Goal: Information Seeking & Learning: Learn about a topic

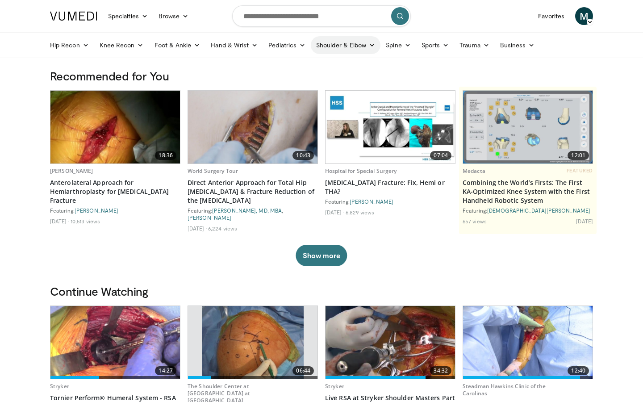
click at [365, 42] on link "Shoulder & Elbow" at bounding box center [346, 45] width 70 height 18
click at [354, 84] on link "Shoulder" at bounding box center [327, 80] width 106 height 14
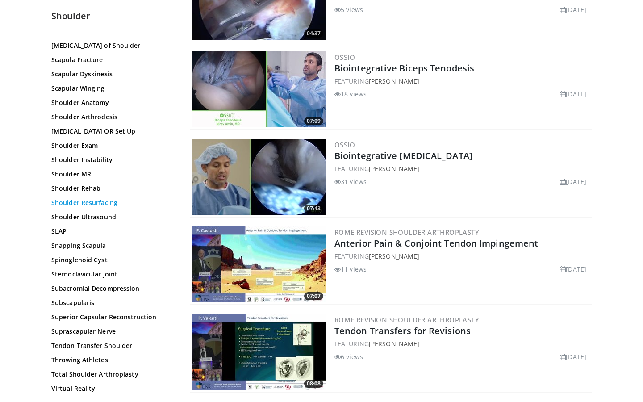
scroll to position [227, 0]
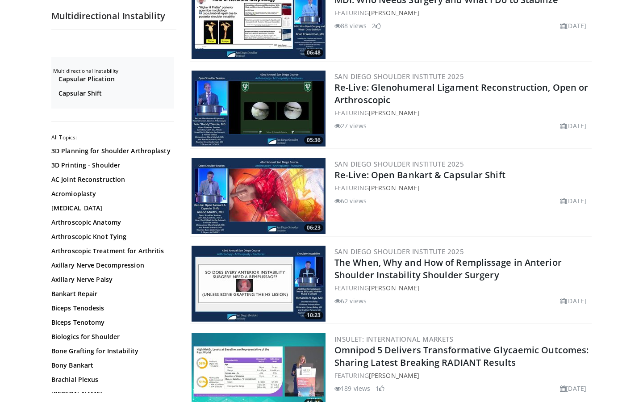
scroll to position [407, 0]
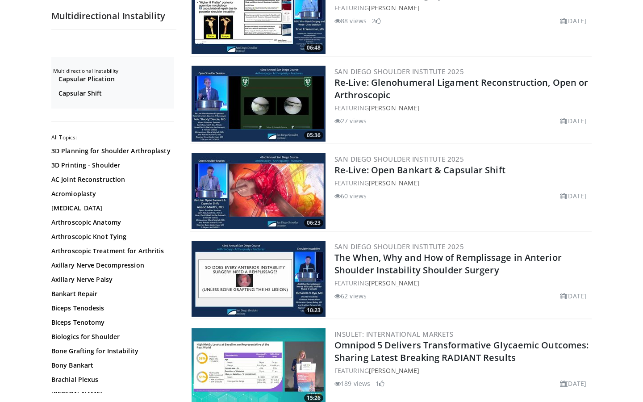
click at [266, 194] on img at bounding box center [259, 191] width 134 height 76
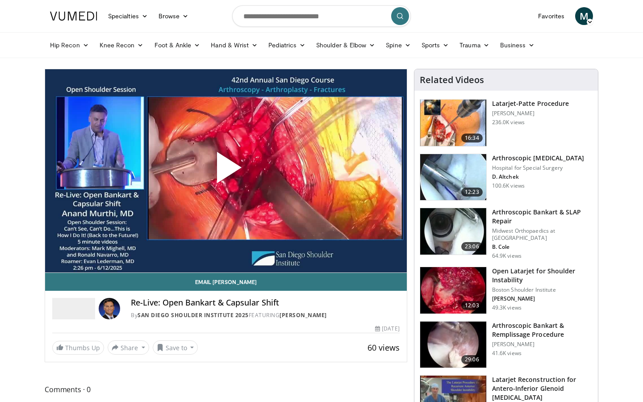
click at [226, 171] on span "Video Player" at bounding box center [226, 171] width 0 height 0
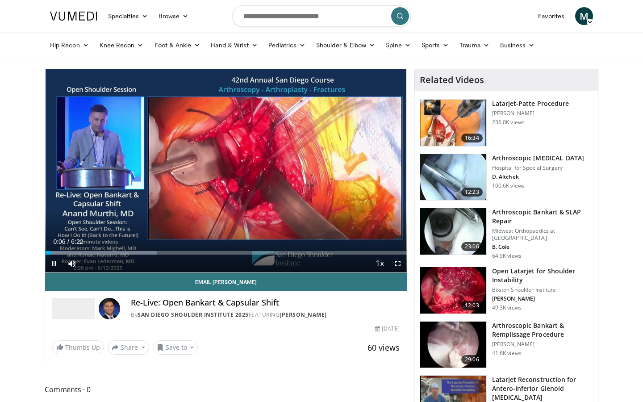
click at [399, 264] on span "Video Player" at bounding box center [398, 264] width 18 height 18
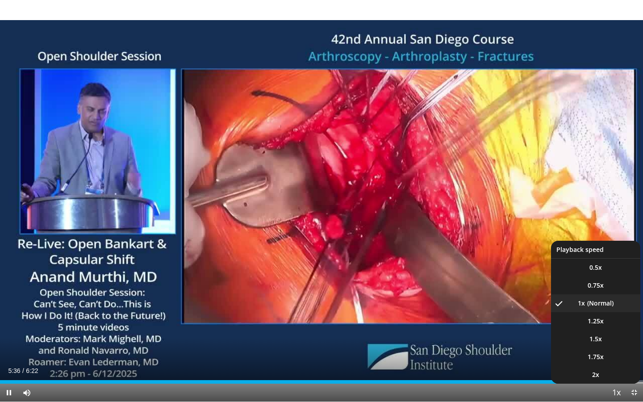
click at [615, 393] on span "Video Player" at bounding box center [616, 393] width 13 height 18
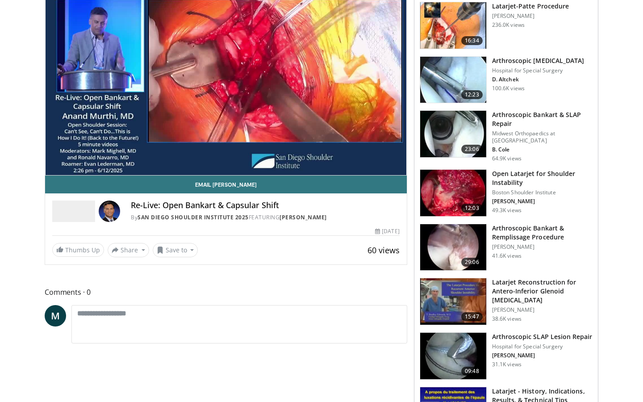
scroll to position [56, 0]
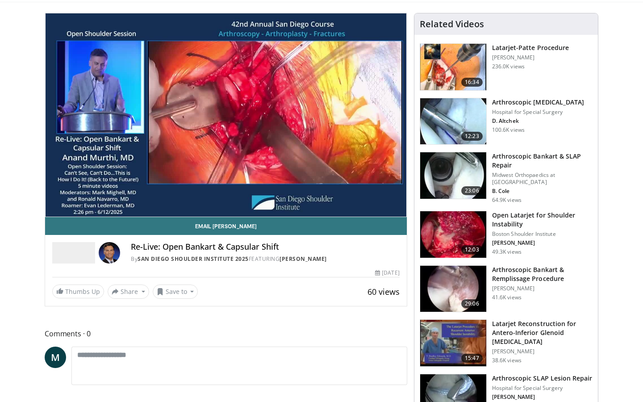
click at [451, 117] on img at bounding box center [453, 121] width 66 height 46
drag, startPoint x: 228, startPoint y: 243, endPoint x: 276, endPoint y: 246, distance: 47.4
click at [279, 248] on h4 "Re-Live: Open Bankart & Capsular Shift" at bounding box center [265, 247] width 269 height 10
copy h4 "Capsular Shift"
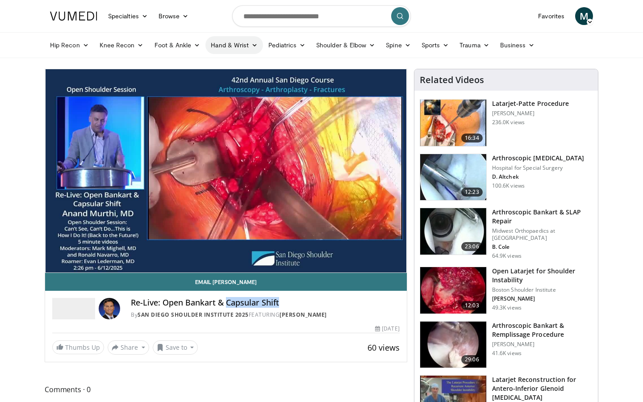
scroll to position [0, 0]
click at [256, 18] on input "Search topics, interventions" at bounding box center [321, 15] width 179 height 21
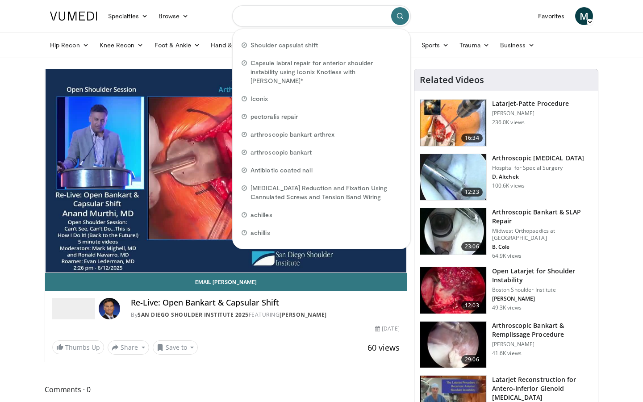
paste input "**********"
type input "**********"
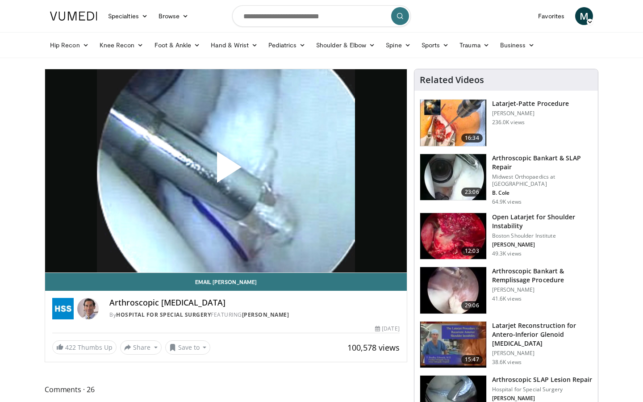
click at [226, 171] on span "Video Player" at bounding box center [226, 171] width 0 height 0
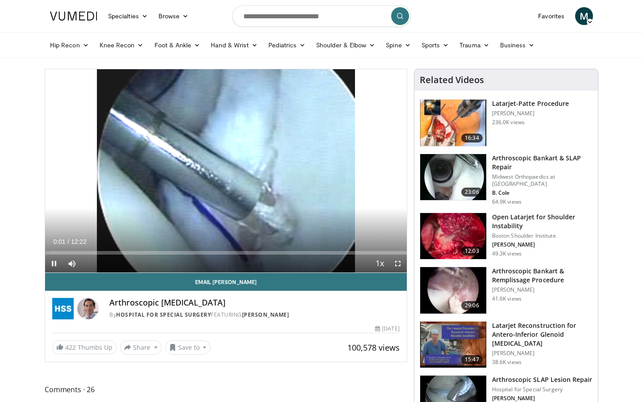
click at [399, 268] on span "Video Player" at bounding box center [398, 264] width 18 height 18
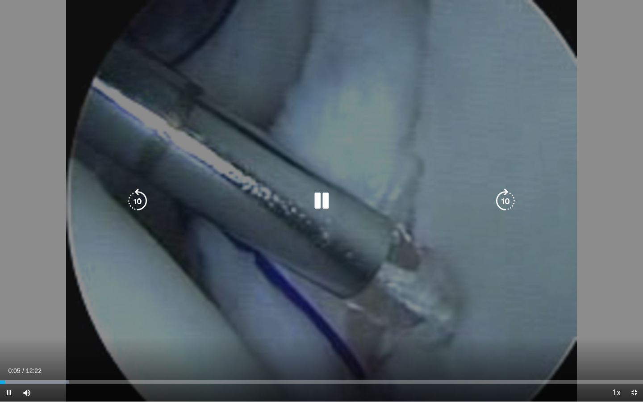
click at [503, 206] on icon "Video Player" at bounding box center [505, 201] width 25 height 25
click at [501, 207] on icon "Video Player" at bounding box center [505, 201] width 25 height 25
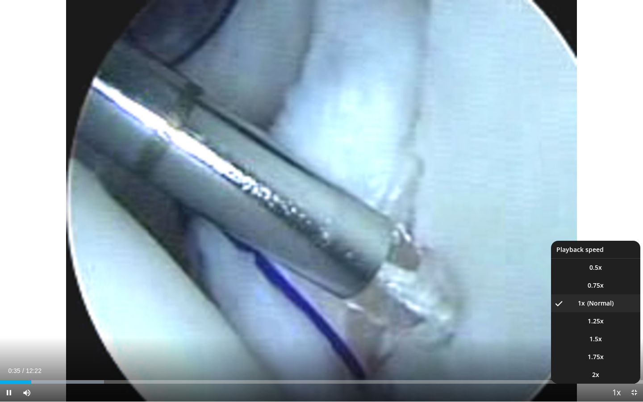
click at [613, 390] on span "Video Player" at bounding box center [616, 393] width 13 height 18
click at [597, 341] on span "1.5x" at bounding box center [596, 339] width 13 height 9
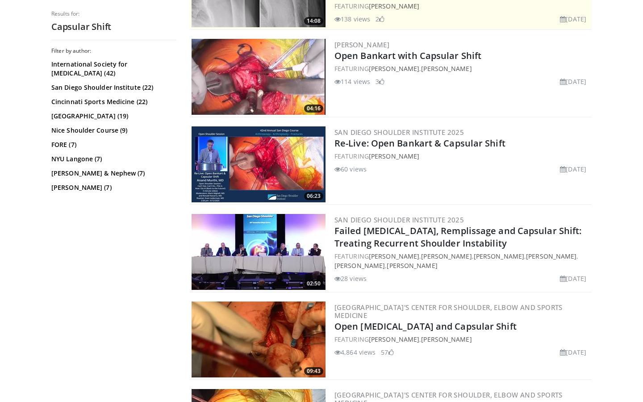
scroll to position [237, 0]
click at [272, 84] on img at bounding box center [259, 77] width 134 height 76
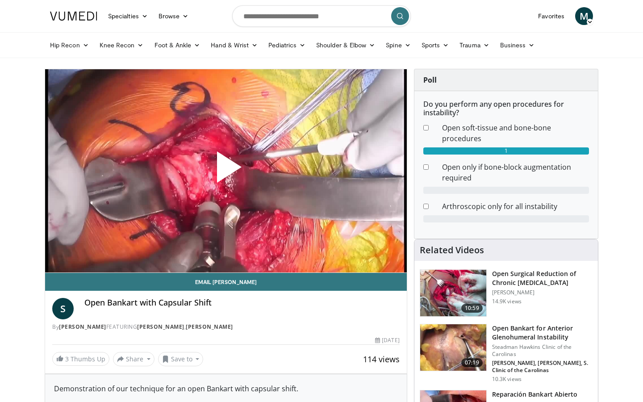
click at [226, 171] on span "Video Player" at bounding box center [226, 171] width 0 height 0
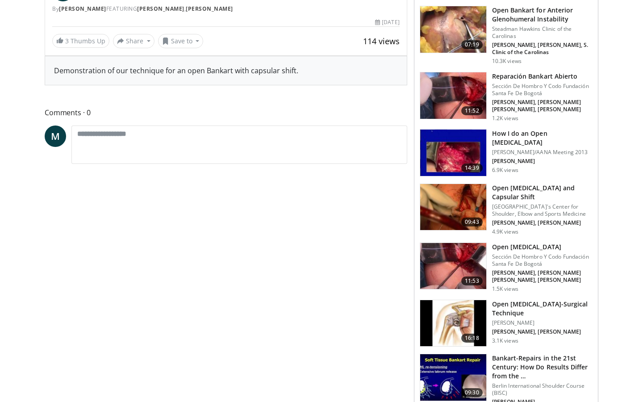
scroll to position [315, 0]
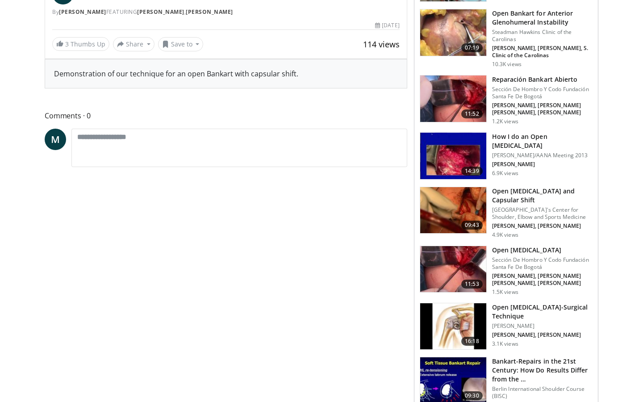
click at [464, 206] on img at bounding box center [453, 210] width 66 height 46
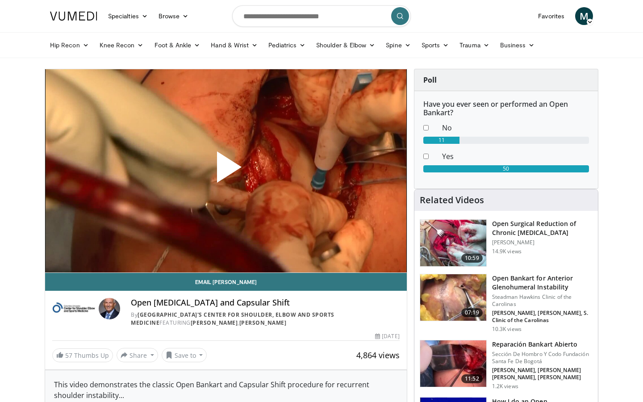
click at [226, 171] on span "Video Player" at bounding box center [226, 171] width 0 height 0
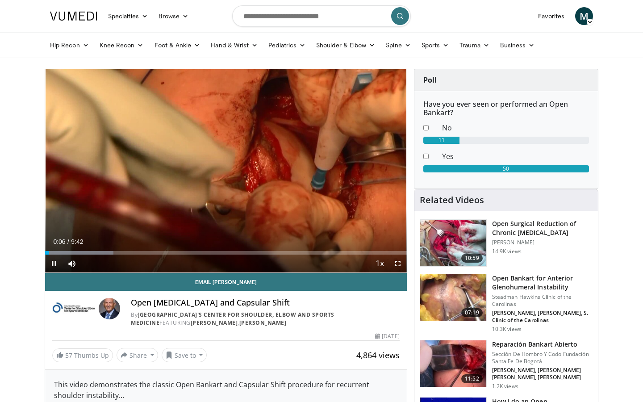
click at [399, 264] on span "Video Player" at bounding box center [398, 264] width 18 height 18
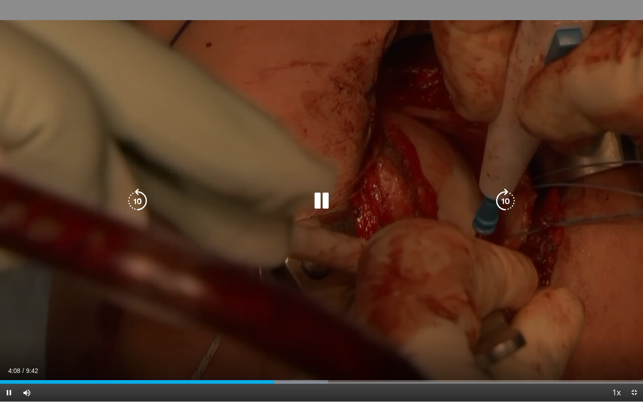
click at [244, 111] on div "10 seconds Tap to unmute" at bounding box center [321, 201] width 643 height 402
click at [146, 198] on icon "Video Player" at bounding box center [137, 201] width 25 height 25
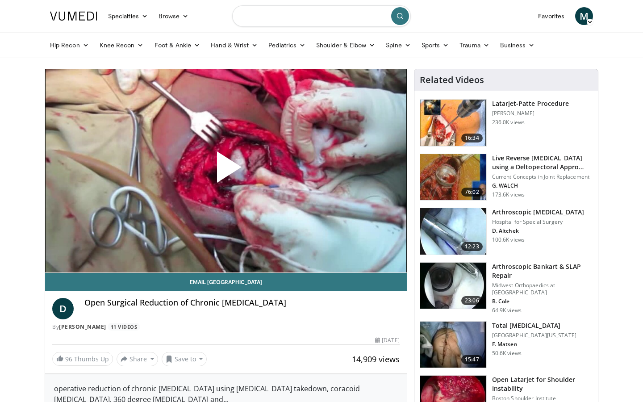
click at [288, 21] on input "Search topics, interventions" at bounding box center [321, 15] width 179 height 21
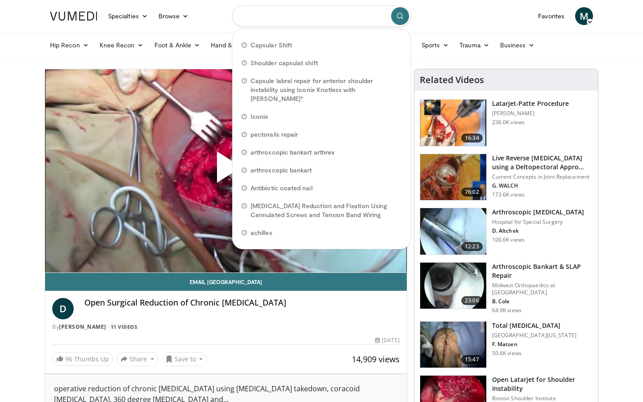
paste input "**********"
type input "**********"
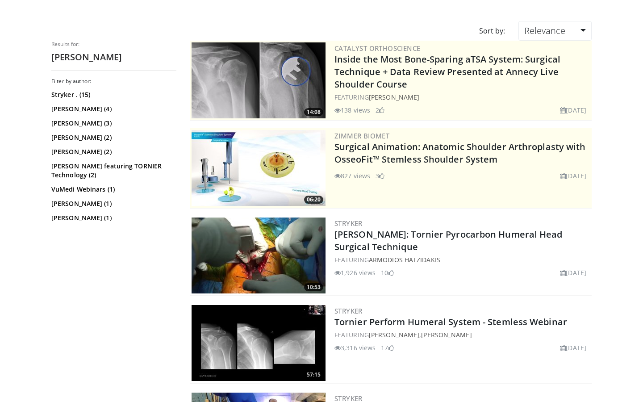
scroll to position [59, 0]
click at [220, 251] on img at bounding box center [259, 256] width 134 height 76
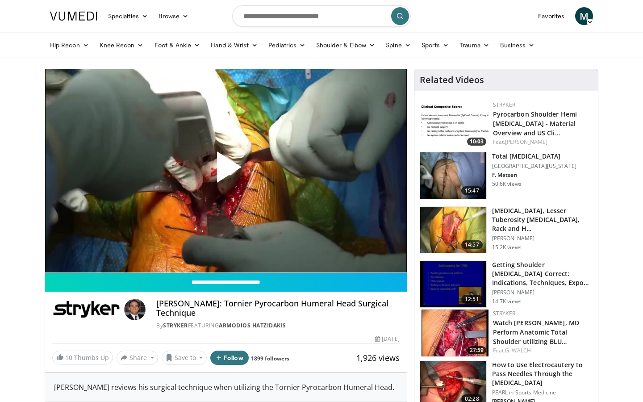
click at [226, 171] on span "Video Player" at bounding box center [226, 171] width 0 height 0
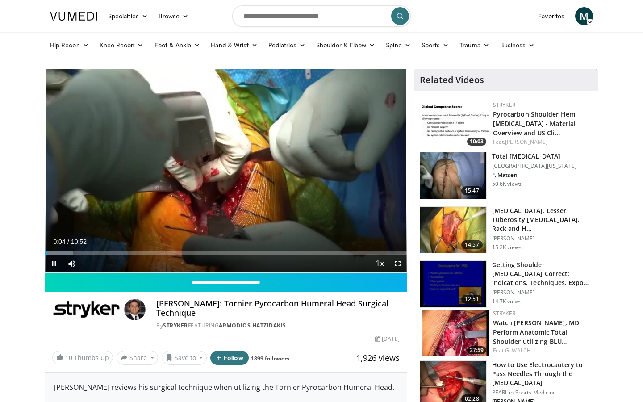
click at [395, 267] on span "Video Player" at bounding box center [398, 264] width 18 height 18
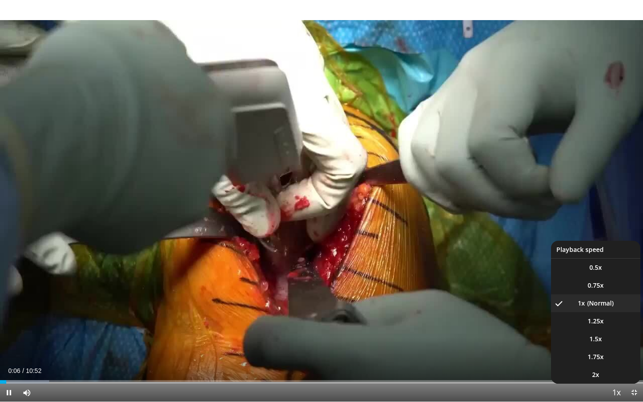
click at [617, 391] on span "Video Player" at bounding box center [616, 393] width 13 height 18
click at [595, 322] on span "1.25x" at bounding box center [596, 321] width 16 height 9
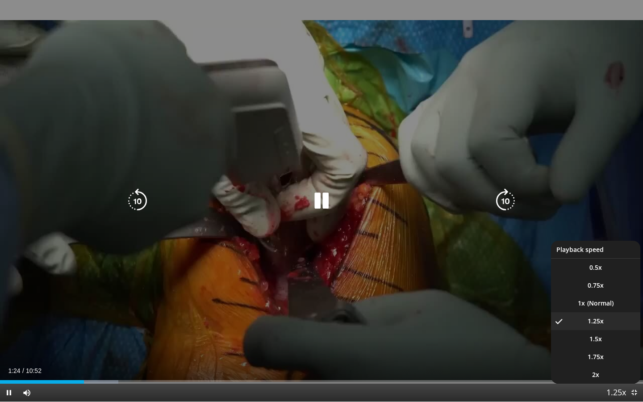
click at [614, 391] on span "Video Player" at bounding box center [616, 393] width 13 height 18
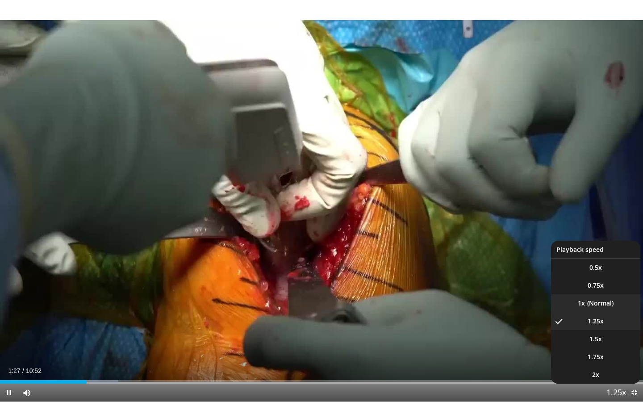
click at [609, 309] on li "1x" at bounding box center [595, 303] width 89 height 18
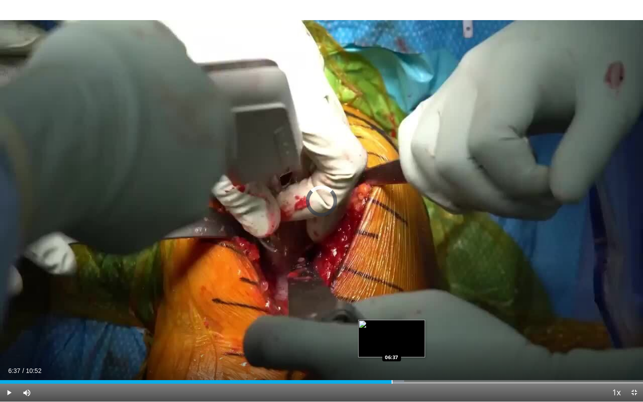
click at [392, 379] on div "Loaded : 62.84% 06:22 06:37" at bounding box center [321, 379] width 643 height 8
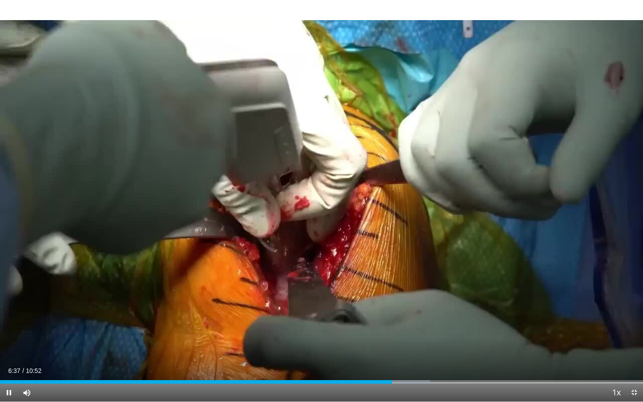
click at [415, 385] on div "Current Time 6:37 / Duration 10:52 Pause Skip Backward Skip Forward Mute Loaded…" at bounding box center [321, 393] width 643 height 18
click at [402, 382] on div "Progress Bar" at bounding box center [402, 382] width 1 height 4
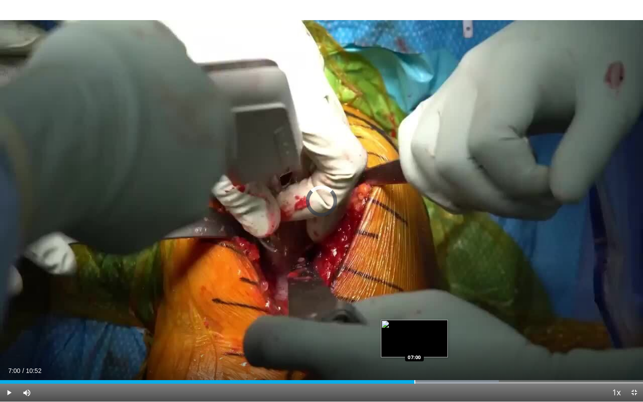
click at [415, 382] on div "Progress Bar" at bounding box center [415, 382] width 1 height 4
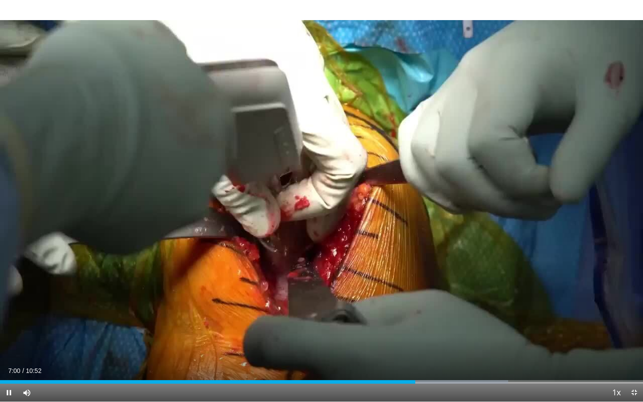
click at [426, 384] on div "Current Time 7:00 / Duration 10:52 Pause Skip Backward Skip Forward Mute Loaded…" at bounding box center [321, 393] width 643 height 18
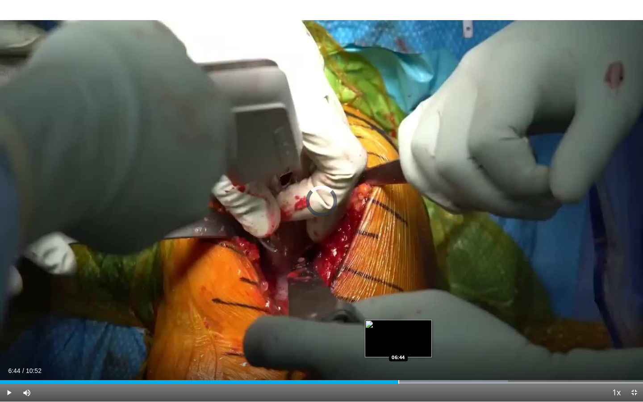
click at [398, 382] on div "Progress Bar" at bounding box center [398, 382] width 1 height 4
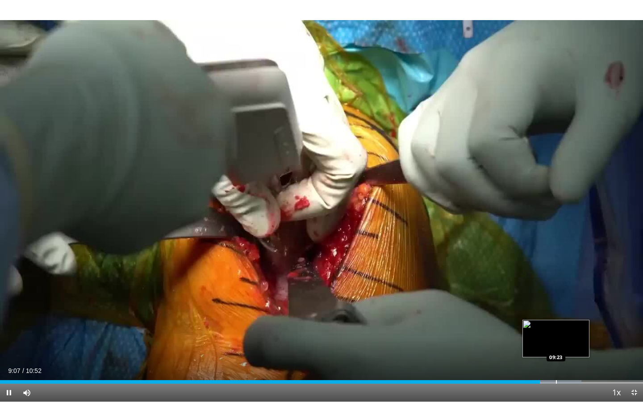
click at [556, 383] on div "Progress Bar" at bounding box center [556, 382] width 1 height 4
click at [548, 381] on div "Progress Bar" at bounding box center [548, 382] width 1 height 4
click at [546, 381] on div "Progress Bar" at bounding box center [546, 382] width 1 height 4
click at [542, 381] on div "Progress Bar" at bounding box center [542, 382] width 1 height 4
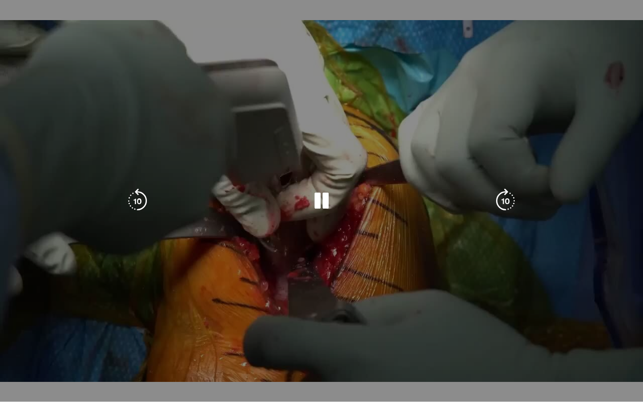
click at [537, 398] on div "Loaded : 99.99% 09:10 09:07" at bounding box center [321, 400] width 643 height 4
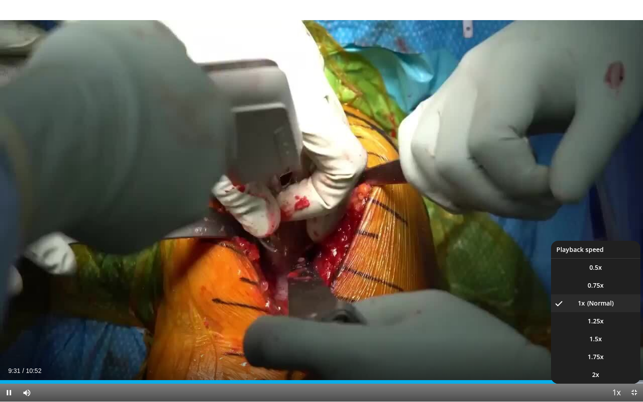
click at [613, 394] on span "Video Player" at bounding box center [616, 393] width 13 height 18
click at [595, 328] on li "1.25x" at bounding box center [595, 321] width 89 height 18
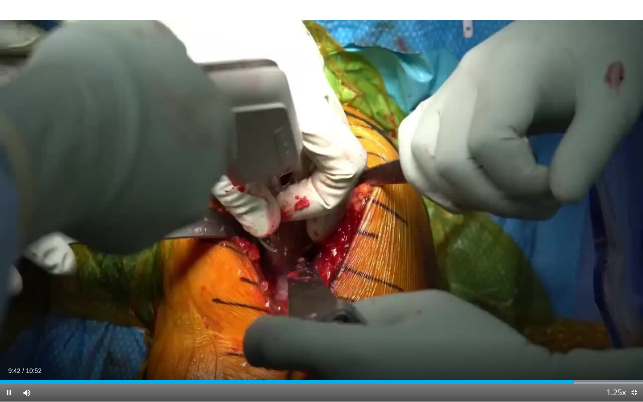
click at [177, 386] on div "Current Time 9:42 / Duration 10:52 Pause Skip Backward Skip Forward Mute Loaded…" at bounding box center [321, 393] width 643 height 18
click at [170, 382] on div "Loaded : 99.99% 09:43 02:53" at bounding box center [321, 382] width 643 height 4
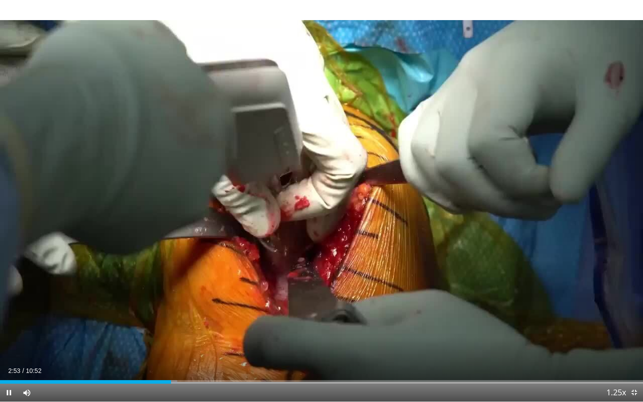
click at [161, 384] on div "Current Time 2:53 / Duration 10:52 Pause Skip Backward Skip Forward Mute Loaded…" at bounding box center [321, 393] width 643 height 18
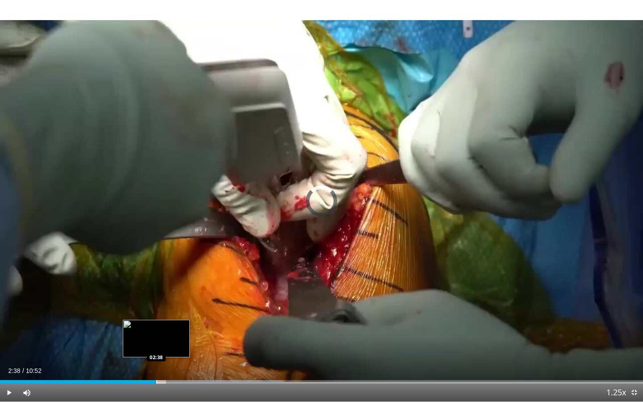
click at [156, 380] on div "Progress Bar" at bounding box center [156, 382] width 1 height 4
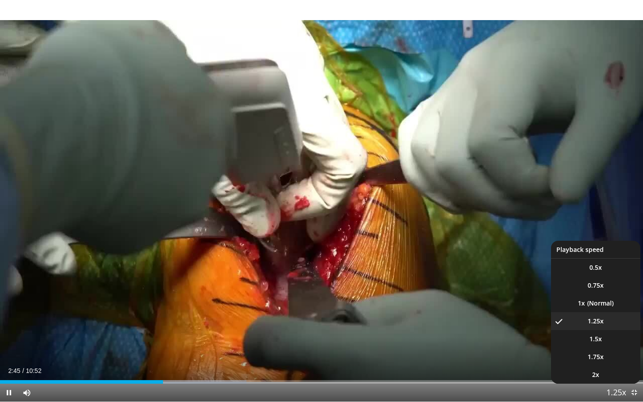
click at [619, 397] on span "Video Player" at bounding box center [616, 393] width 13 height 18
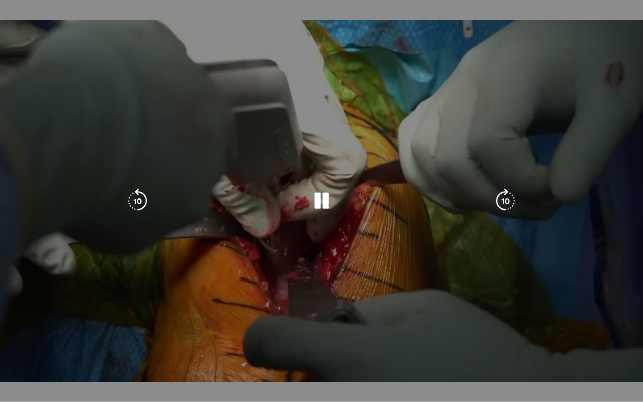
click at [619, 397] on div "10 seconds Tap to unmute" at bounding box center [321, 201] width 643 height 402
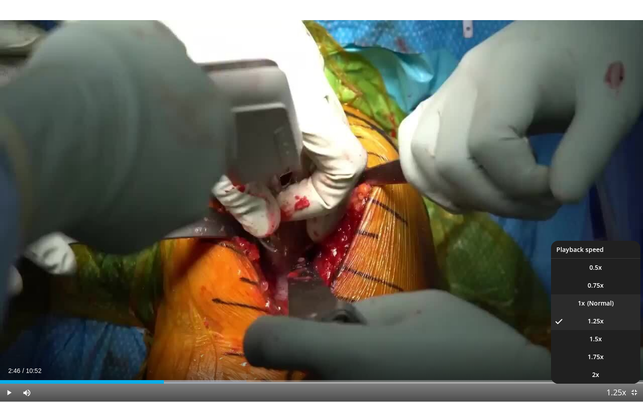
click at [599, 308] on li "1x" at bounding box center [595, 303] width 89 height 18
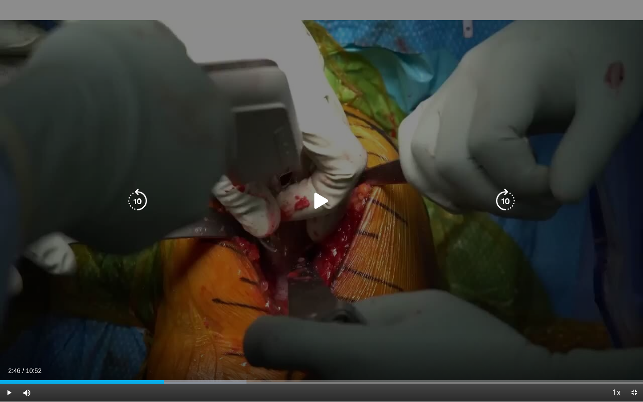
click at [461, 299] on div "10 seconds Tap to unmute" at bounding box center [321, 201] width 643 height 402
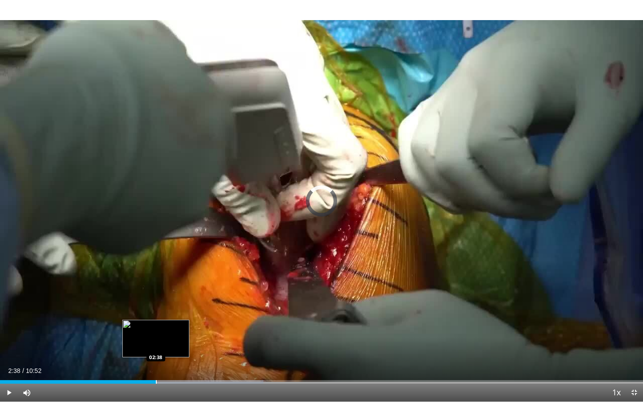
click at [156, 381] on div "Progress Bar" at bounding box center [156, 382] width 1 height 4
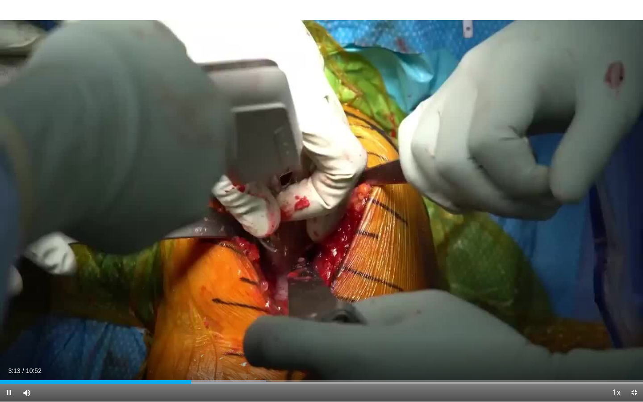
click at [9, 395] on span "Video Player" at bounding box center [9, 393] width 18 height 18
click at [637, 396] on span "Video Player" at bounding box center [634, 393] width 18 height 18
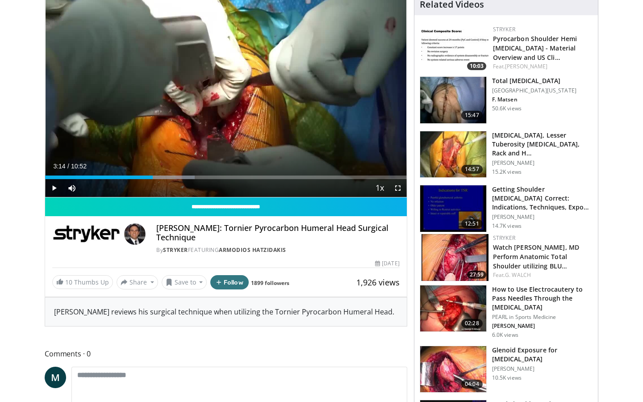
click at [474, 301] on img at bounding box center [453, 308] width 66 height 46
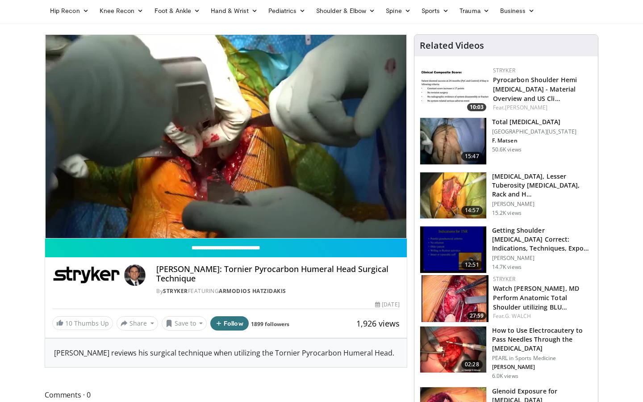
scroll to position [35, 0]
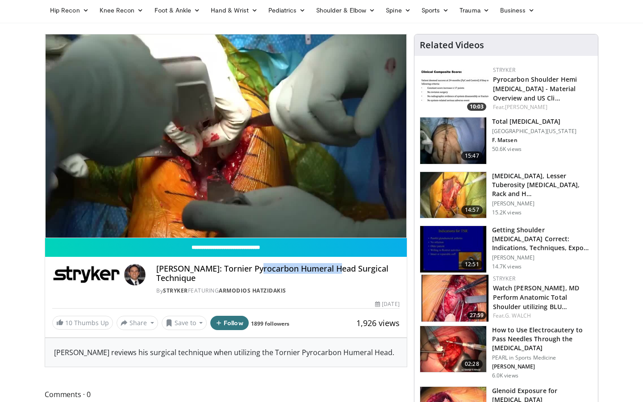
drag, startPoint x: 252, startPoint y: 268, endPoint x: 325, endPoint y: 269, distance: 72.4
click at [325, 269] on h4 "Dr. Armodios Hatzidakis: Tornier Pyrocarbon Humeral Head Surgical Technique" at bounding box center [277, 273] width 243 height 19
copy h4 "Tornier Pyrocarbon"
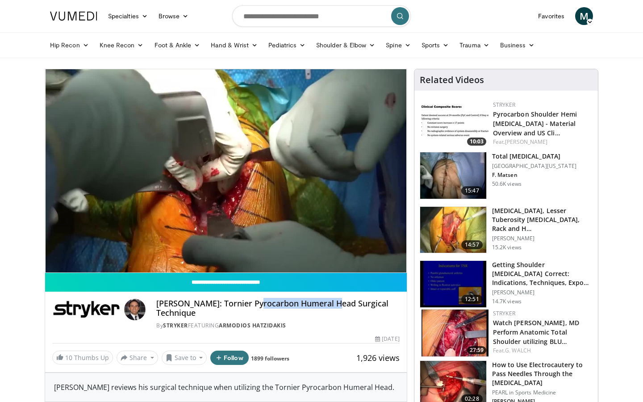
scroll to position [0, 0]
click at [247, 18] on input "Search topics, interventions" at bounding box center [321, 15] width 179 height 21
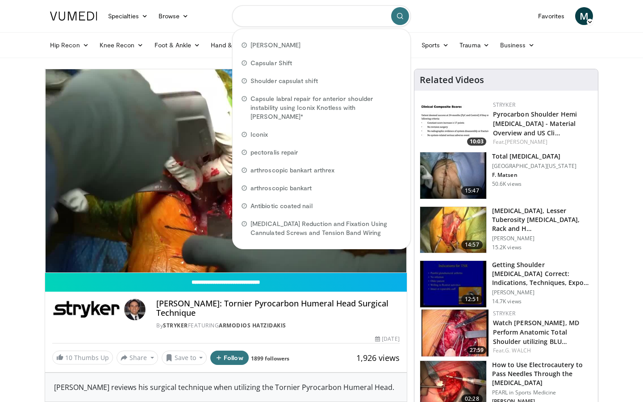
paste input "**********"
type input "**********"
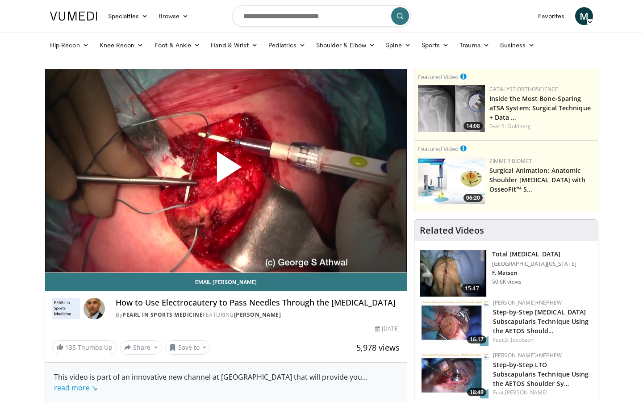
click at [226, 171] on span "Video Player" at bounding box center [226, 171] width 0 height 0
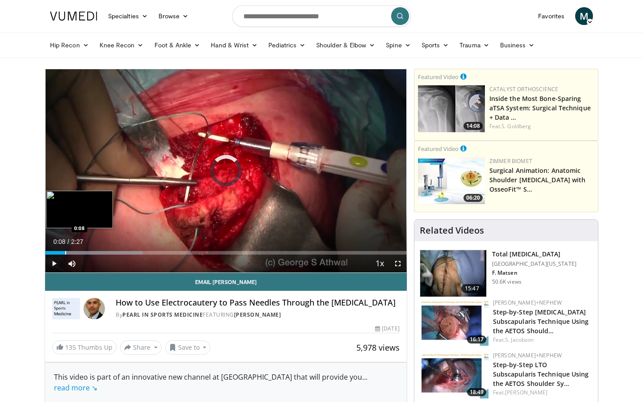
click at [65, 253] on div "Progress Bar" at bounding box center [65, 253] width 1 height 4
click at [83, 249] on div "Loaded : 94.07% 0:11 0:15" at bounding box center [226, 250] width 362 height 8
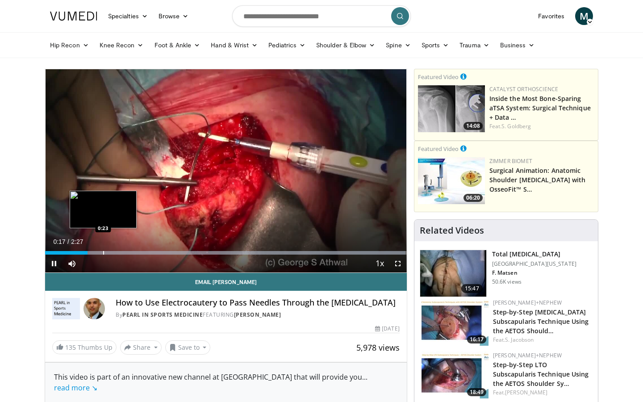
click at [103, 251] on div "Progress Bar" at bounding box center [103, 253] width 1 height 4
click at [128, 252] on div "Progress Bar" at bounding box center [128, 253] width 1 height 4
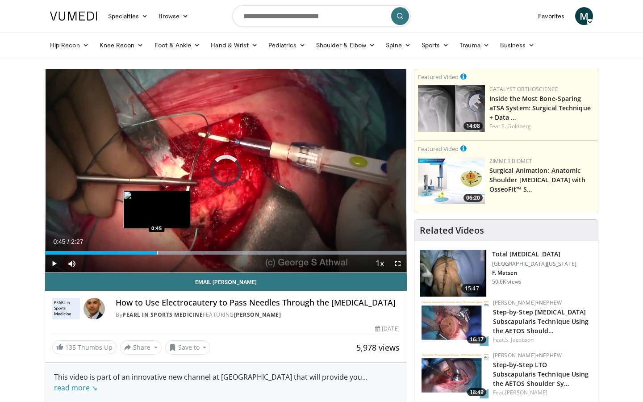
click at [157, 250] on div "Loaded : 99.71% 0:36 0:45" at bounding box center [226, 250] width 362 height 8
click at [175, 250] on div "Loaded : 99.71% 0:53 0:53" at bounding box center [226, 250] width 362 height 8
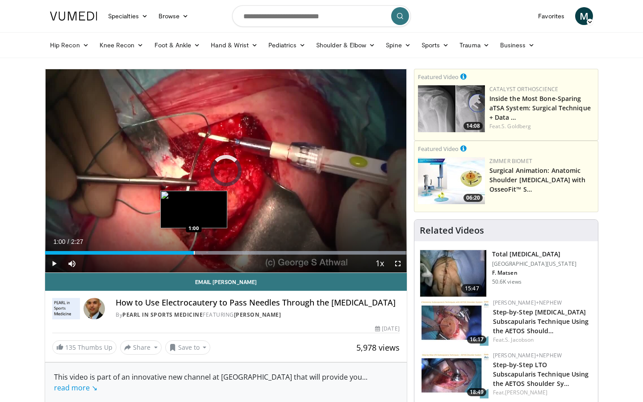
click at [194, 252] on div "Progress Bar" at bounding box center [194, 253] width 1 height 4
click at [187, 254] on div "Progress Bar" at bounding box center [187, 253] width 1 height 4
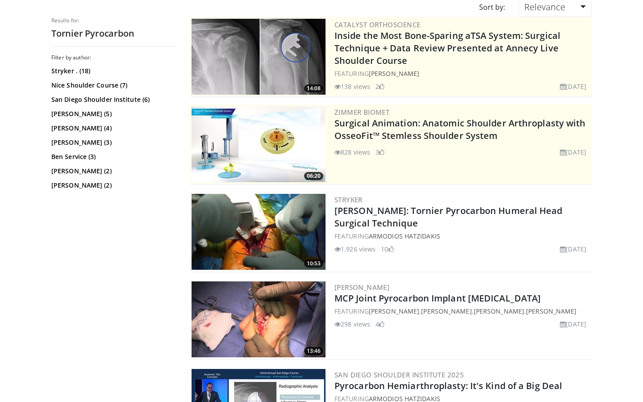
scroll to position [86, 0]
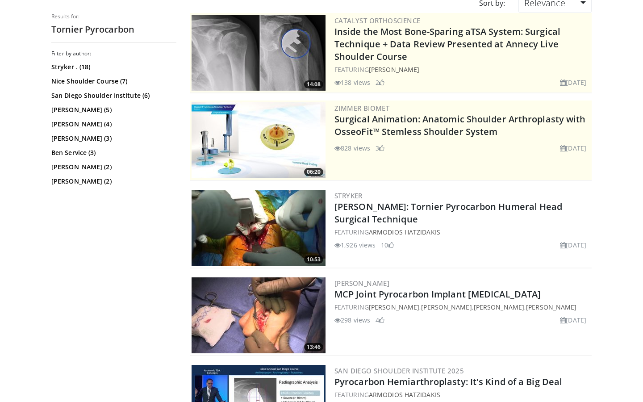
click at [245, 228] on img at bounding box center [259, 228] width 134 height 76
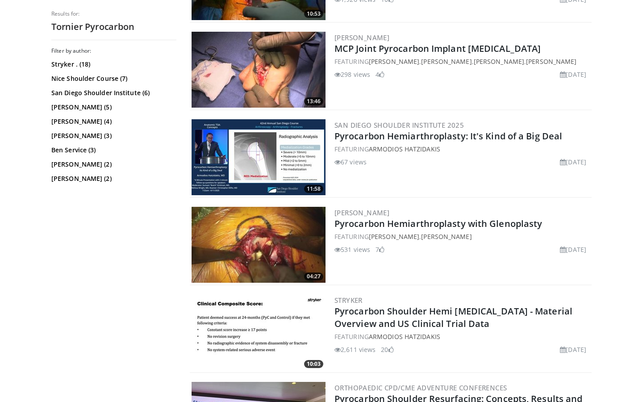
scroll to position [354, 0]
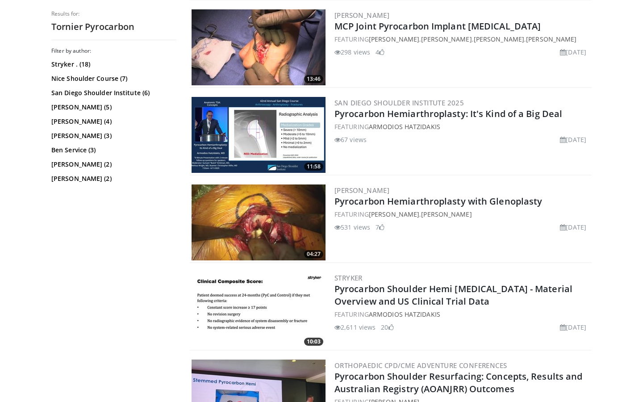
click at [265, 231] on img at bounding box center [259, 222] width 134 height 76
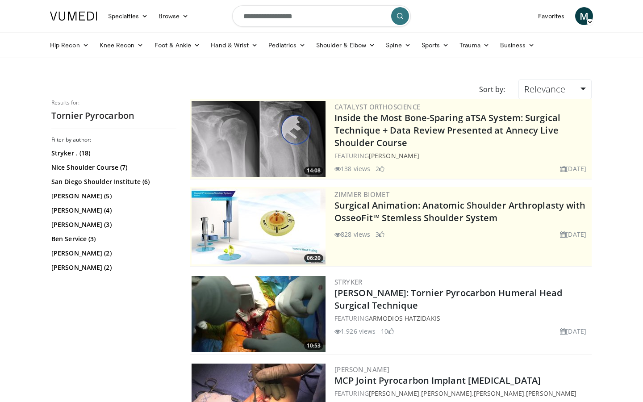
scroll to position [0, 0]
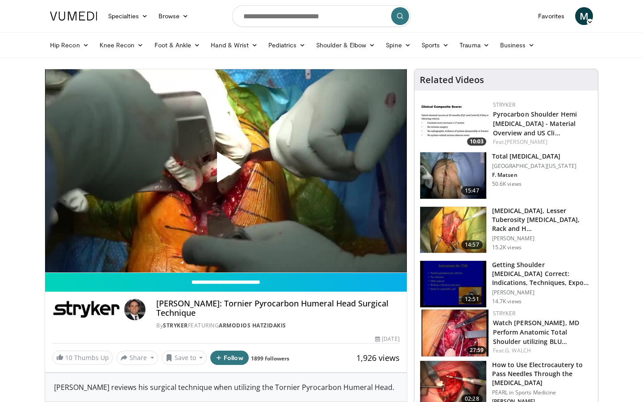
click at [226, 171] on span "Video Player" at bounding box center [226, 171] width 0 height 0
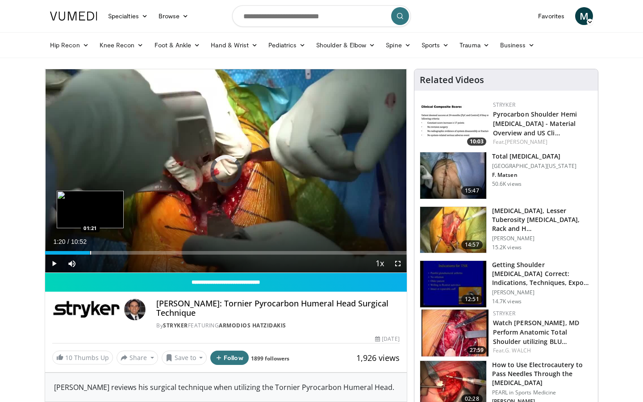
click at [90, 251] on div "Loaded : 9.19% 00:03 01:21" at bounding box center [226, 253] width 362 height 4
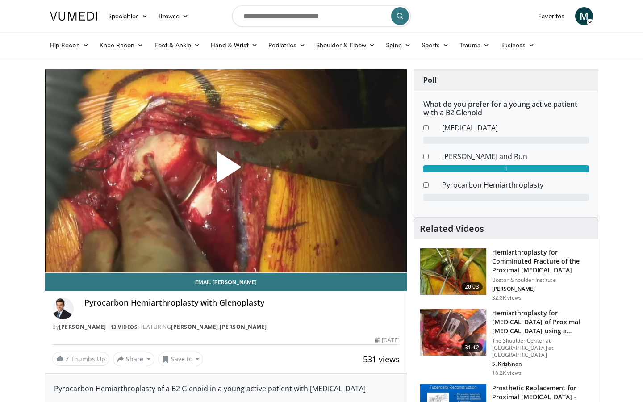
click at [226, 171] on span "Video Player" at bounding box center [226, 171] width 0 height 0
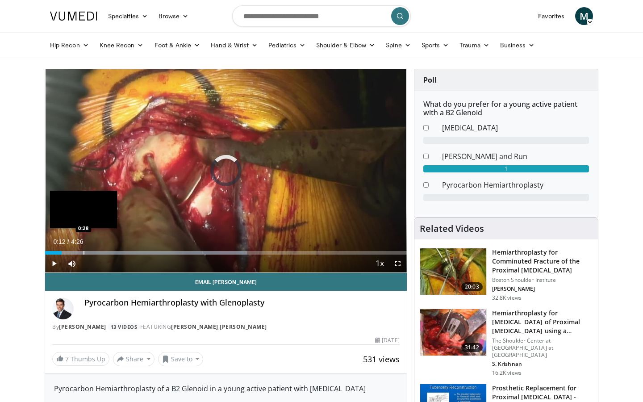
click at [84, 251] on div "Progress Bar" at bounding box center [84, 253] width 1 height 4
click at [67, 252] on div "Progress Bar" at bounding box center [67, 253] width 1 height 4
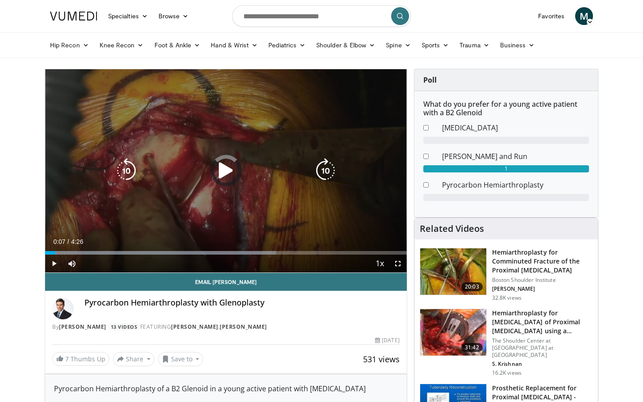
click at [55, 252] on div "Loaded : 63.90% 0:16 0:10" at bounding box center [226, 253] width 362 height 4
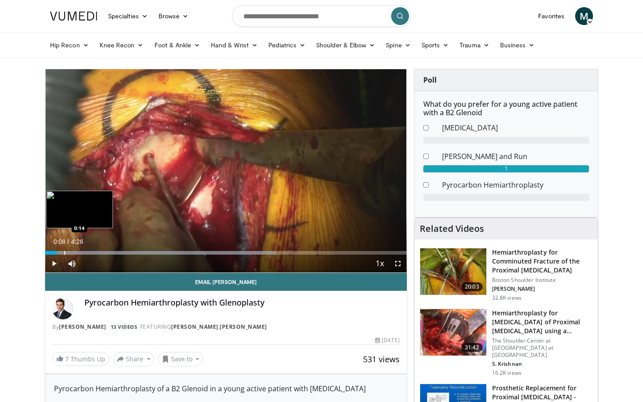
click at [64, 251] on div "Progress Bar" at bounding box center [64, 253] width 1 height 4
click at [91, 252] on div "Progress Bar" at bounding box center [91, 253] width 1 height 4
click at [99, 253] on div "Progress Bar" at bounding box center [99, 253] width 1 height 4
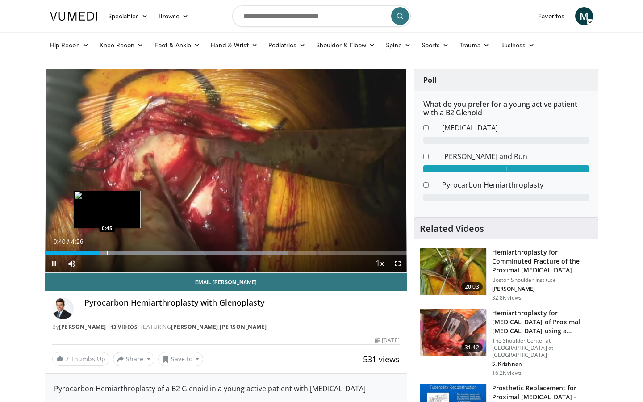
click at [107, 253] on div "Progress Bar" at bounding box center [107, 253] width 1 height 4
click at [114, 254] on div "Progress Bar" at bounding box center [114, 253] width 1 height 4
click at [111, 253] on div "10 seconds Tap to unmute" at bounding box center [226, 170] width 362 height 203
click at [108, 254] on div "Loaded : 70.61% 0:53 0:46" at bounding box center [226, 253] width 362 height 4
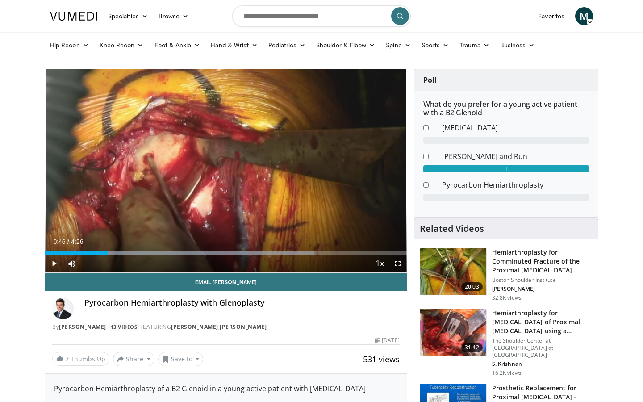
click at [54, 264] on span "Video Player" at bounding box center [54, 264] width 18 height 18
click at [105, 254] on div "Progress Bar" at bounding box center [105, 253] width 1 height 4
click at [101, 254] on div "Progress Bar" at bounding box center [101, 253] width 1 height 4
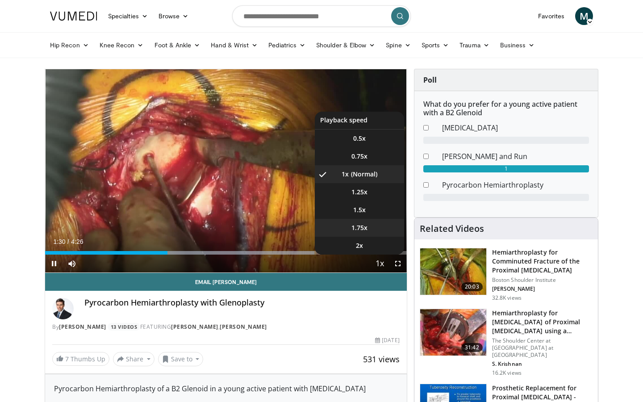
click at [366, 232] on li "1.75x" at bounding box center [359, 228] width 89 height 18
click at [357, 193] on span "1.25x" at bounding box center [360, 192] width 16 height 9
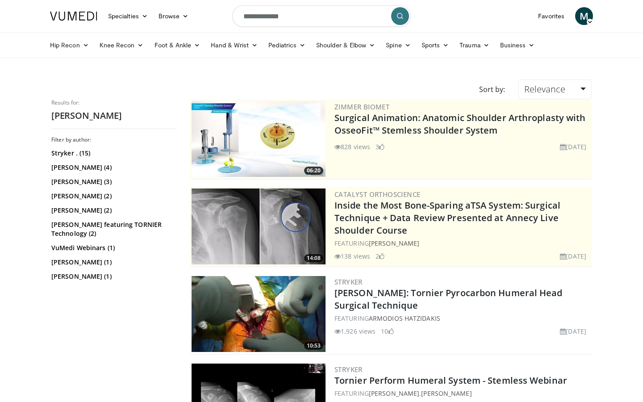
scroll to position [59, 0]
